Goal: Navigation & Orientation: Go to known website

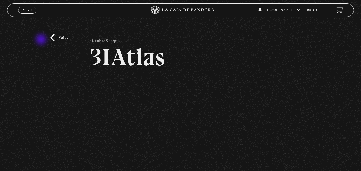
scroll to position [36, 0]
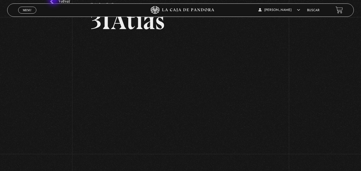
click at [54, 1] on link "Volver" at bounding box center [60, 1] width 20 height 7
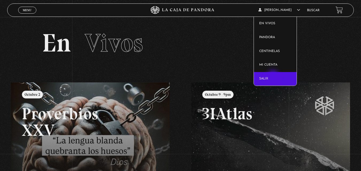
click at [274, 76] on link "Salir" at bounding box center [275, 79] width 43 height 14
